Goal: Information Seeking & Learning: Learn about a topic

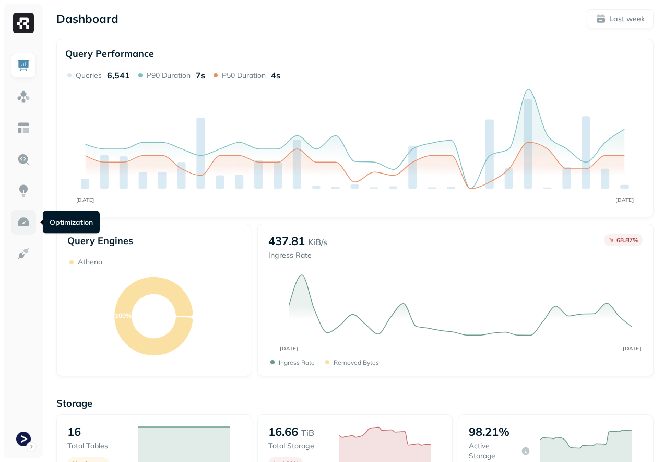
click at [27, 219] on img at bounding box center [24, 222] width 14 height 14
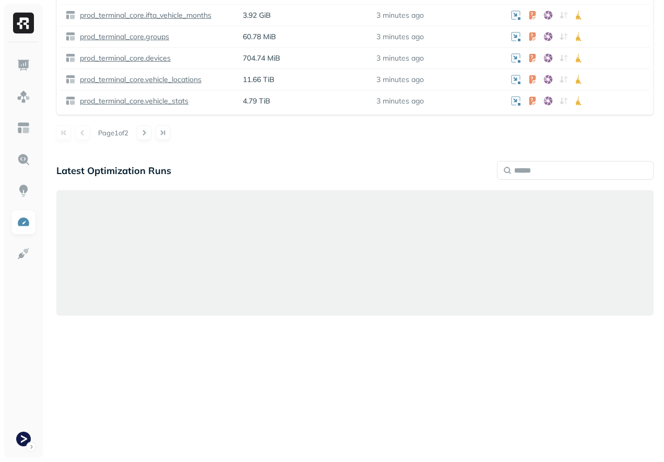
scroll to position [671, 0]
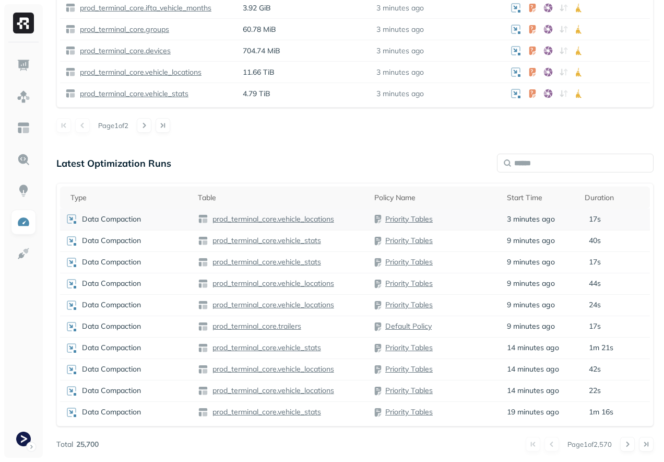
click at [165, 215] on div "Data Compaction" at bounding box center [126, 219] width 122 height 13
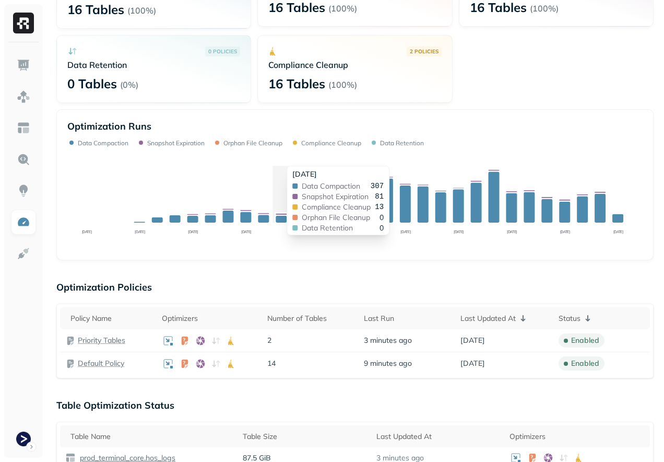
scroll to position [120, 0]
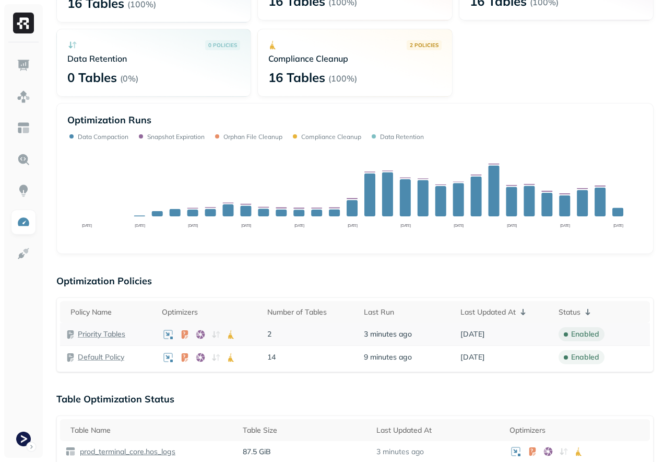
click at [105, 334] on p "Priority Tables" at bounding box center [102, 334] width 48 height 10
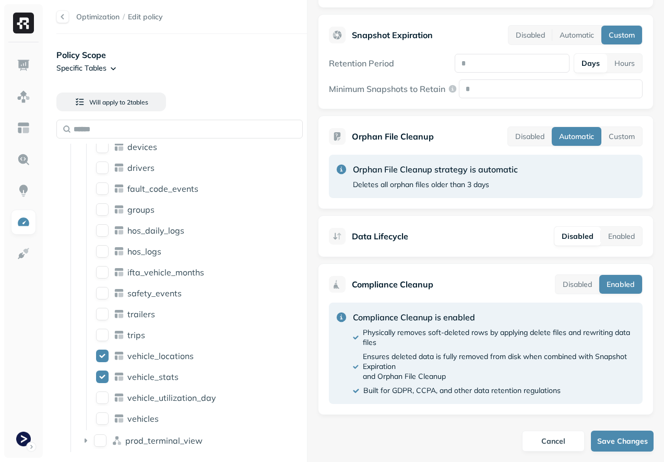
scroll to position [358, 0]
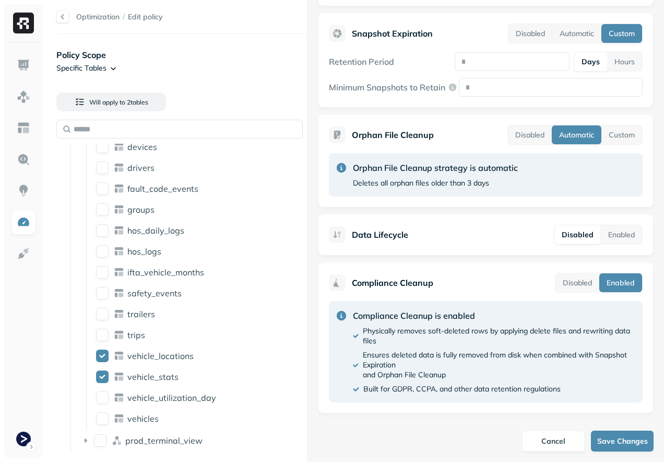
click at [410, 363] on p "Ensures deleted data is fully removed from disk when combined with Snapshot Exp…" at bounding box center [497, 365] width 269 height 30
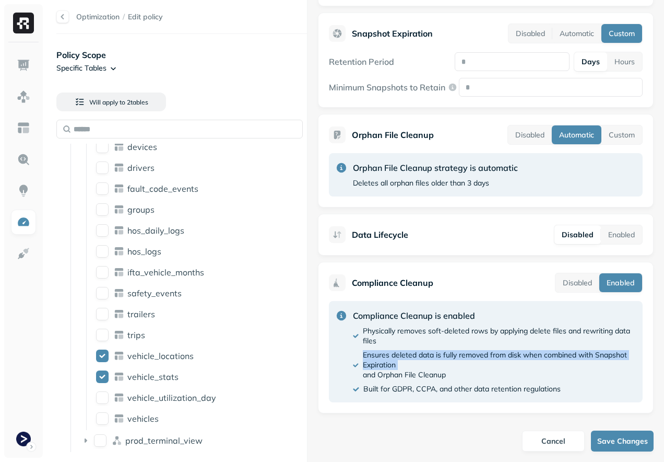
click at [410, 363] on p "Ensures deleted data is fully removed from disk when combined with Snapshot Exp…" at bounding box center [497, 365] width 269 height 30
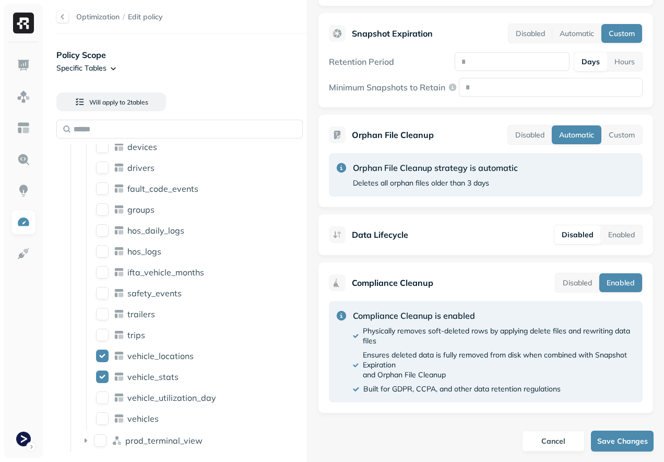
click at [435, 356] on p "Ensures deleted data is fully removed from disk when combined with Snapshot Exp…" at bounding box center [497, 365] width 269 height 30
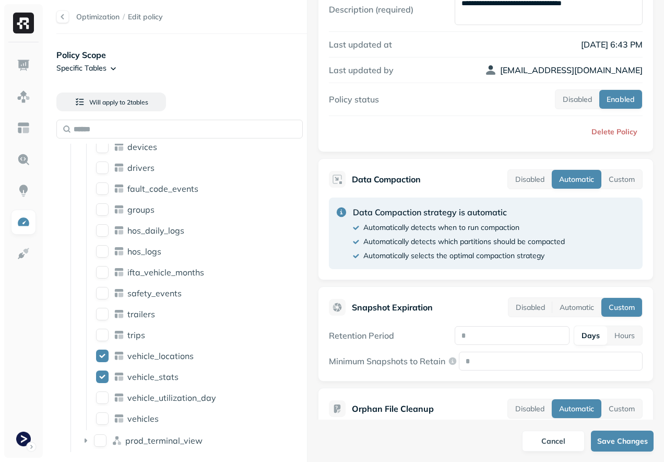
scroll to position [0, 0]
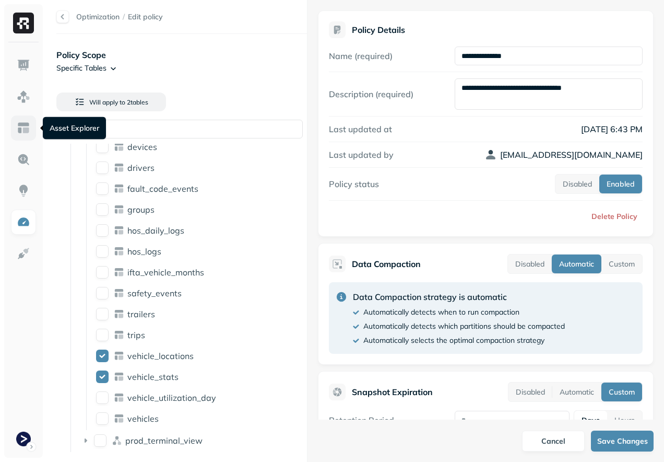
click at [30, 118] on link at bounding box center [23, 127] width 25 height 25
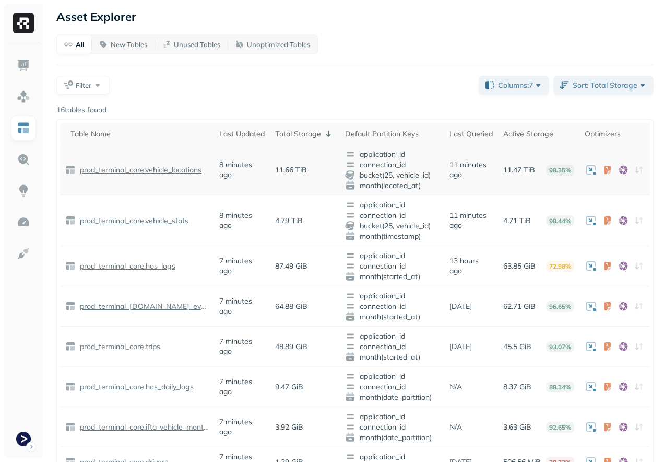
click at [155, 168] on p "prod_terminal_core.vehicle_locations" at bounding box center [140, 170] width 124 height 10
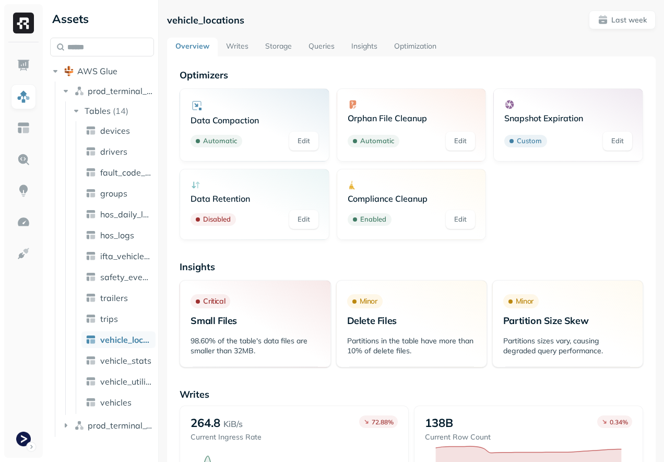
click at [238, 45] on link "Writes" at bounding box center [237, 47] width 39 height 19
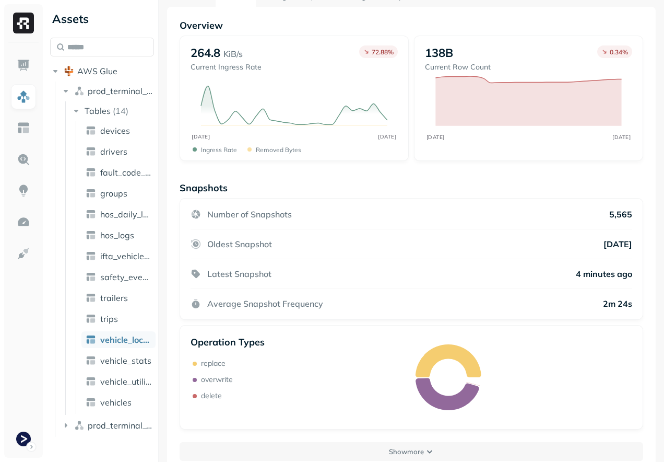
scroll to position [61, 0]
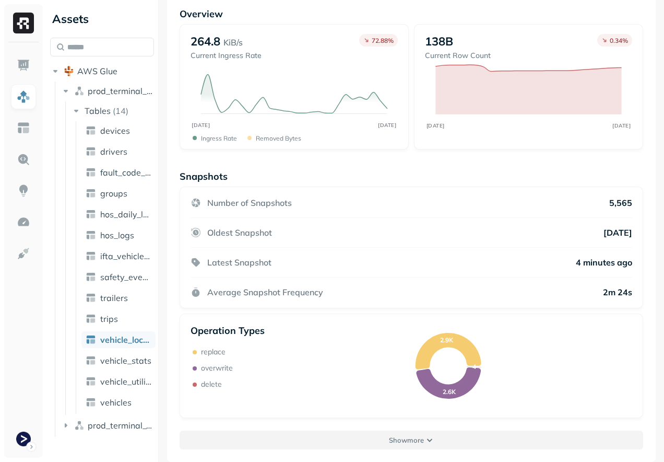
click at [403, 438] on p "Show more" at bounding box center [406, 440] width 35 height 10
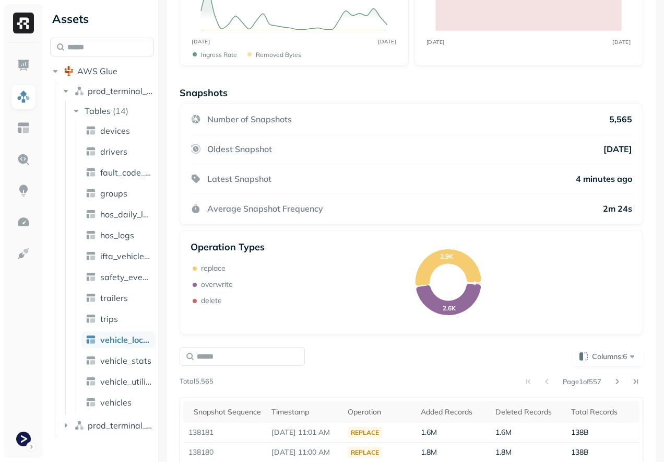
scroll to position [0, 0]
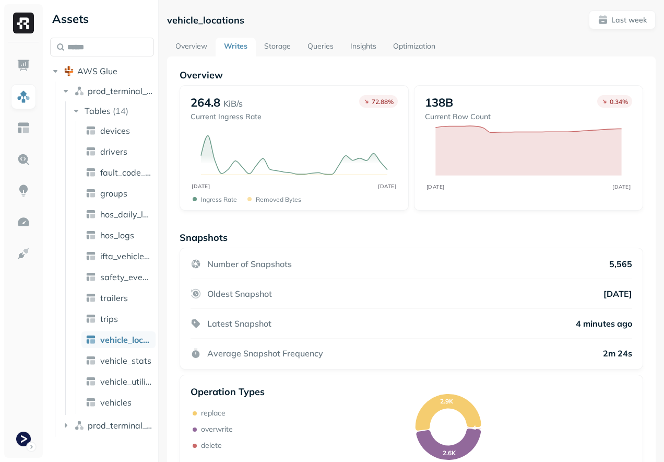
click at [277, 44] on link "Storage" at bounding box center [277, 47] width 43 height 19
